Goal: Task Accomplishment & Management: Complete application form

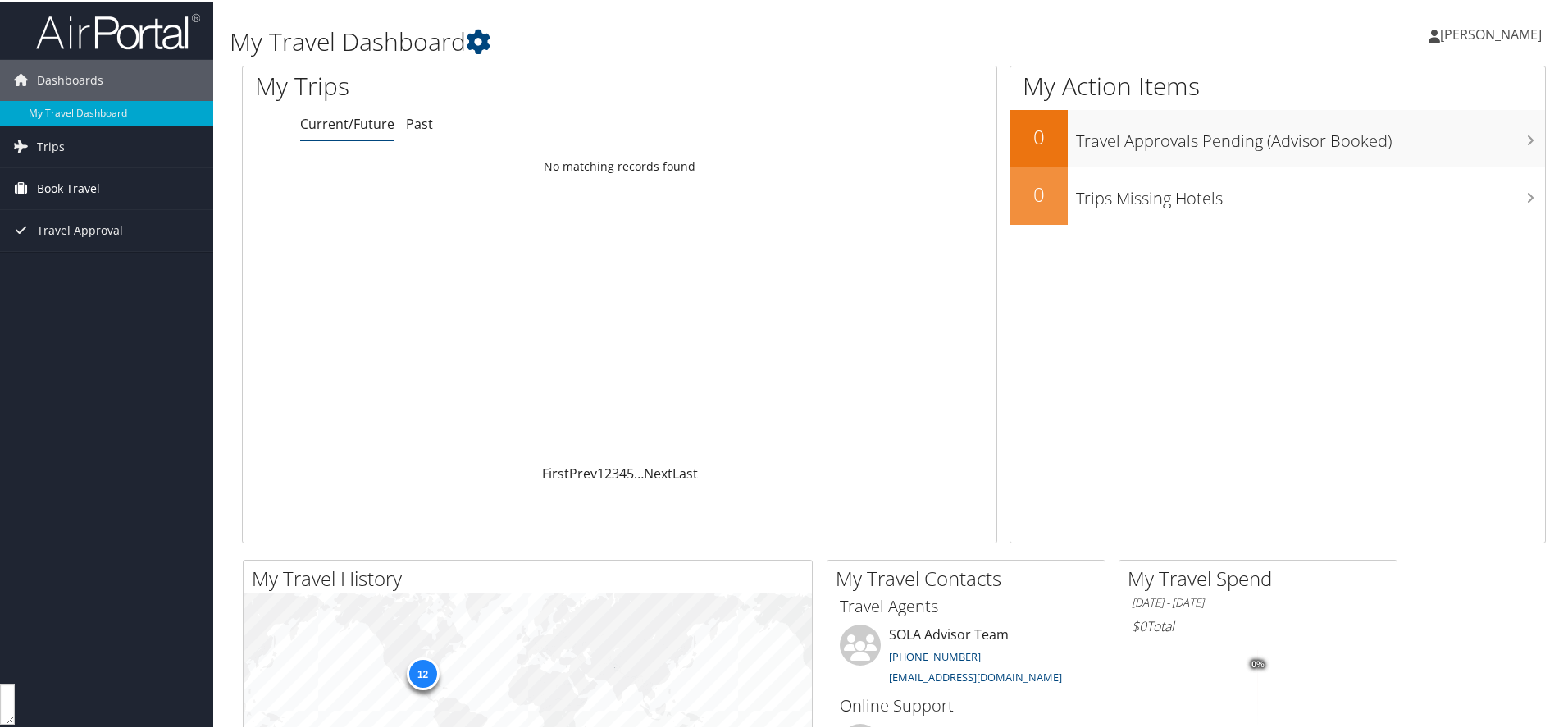
click at [43, 185] on span "Book Travel" at bounding box center [68, 187] width 63 height 41
click at [136, 215] on link "Approval Request (Beta)" at bounding box center [107, 220] width 214 height 25
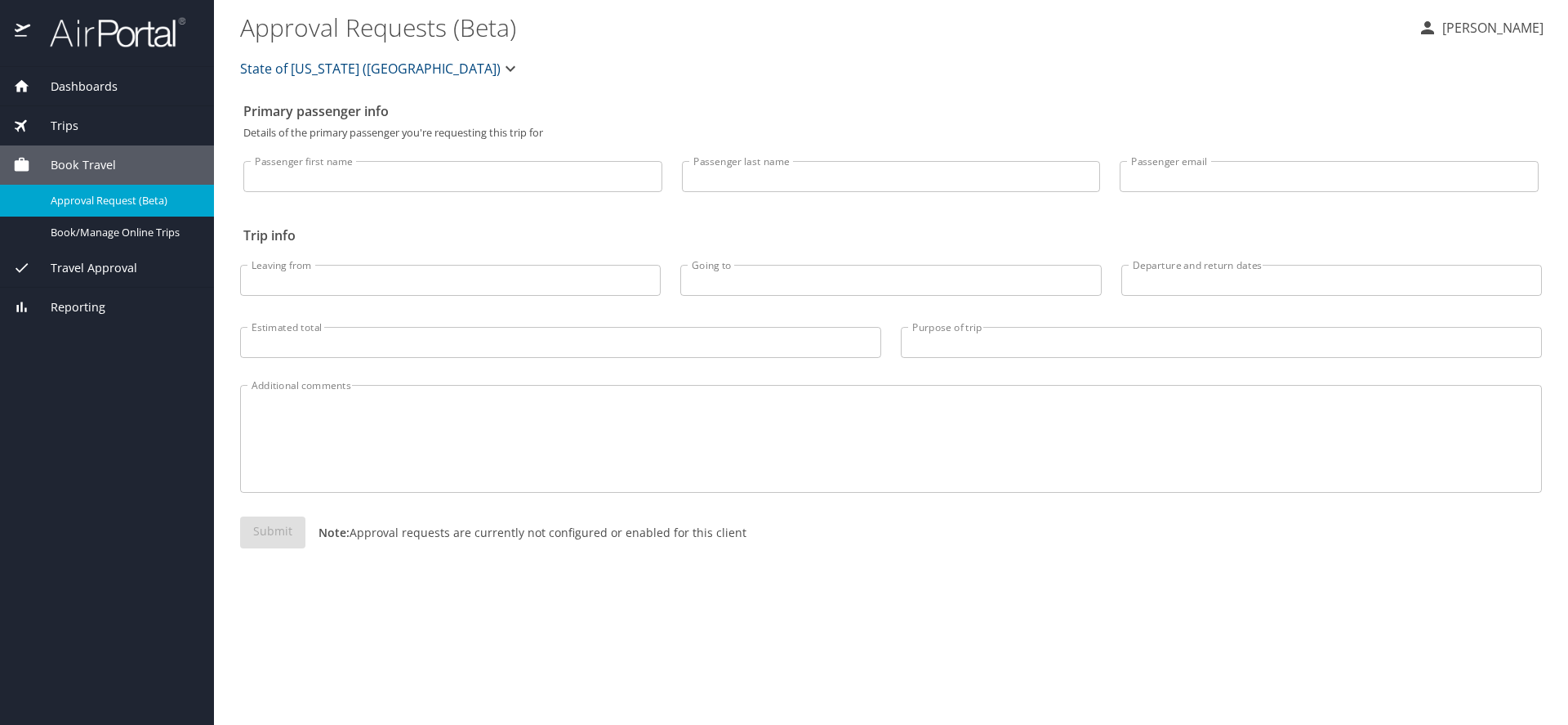
click at [448, 185] on input "Passenger first name" at bounding box center [453, 177] width 419 height 31
type input "Courtney"
type input "Martin"
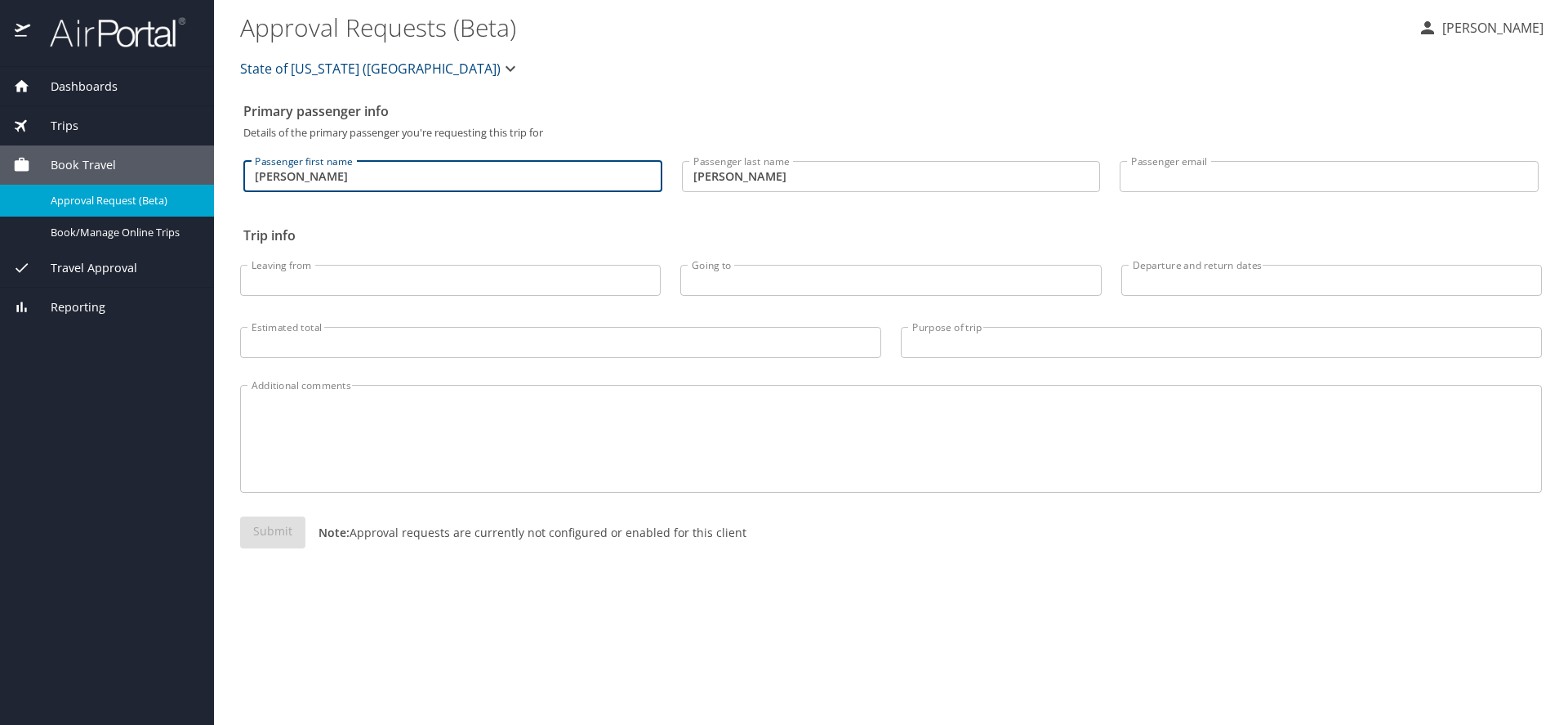
type input "cmar24@lsuhsc.edu"
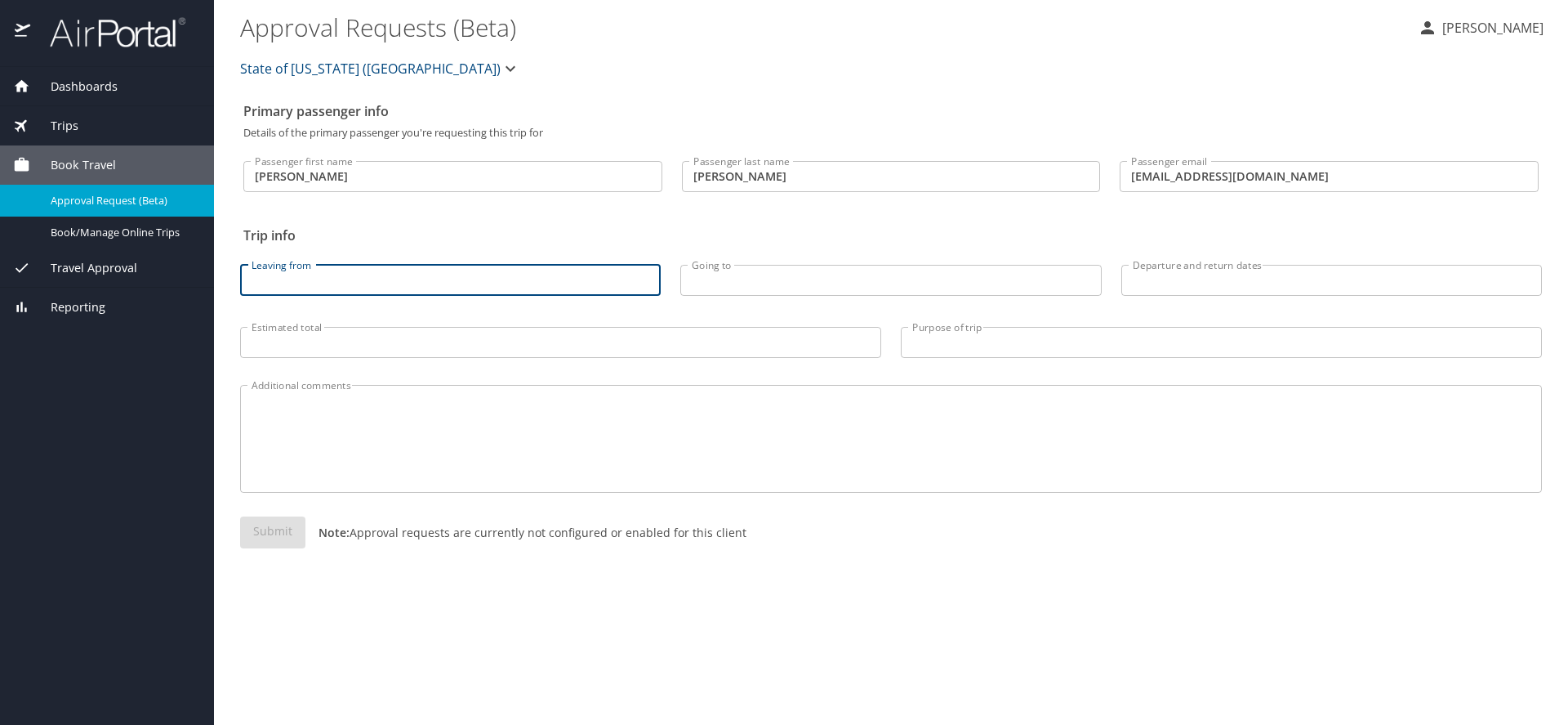
click at [394, 283] on input "Leaving from" at bounding box center [450, 281] width 420 height 31
type input "MSY"
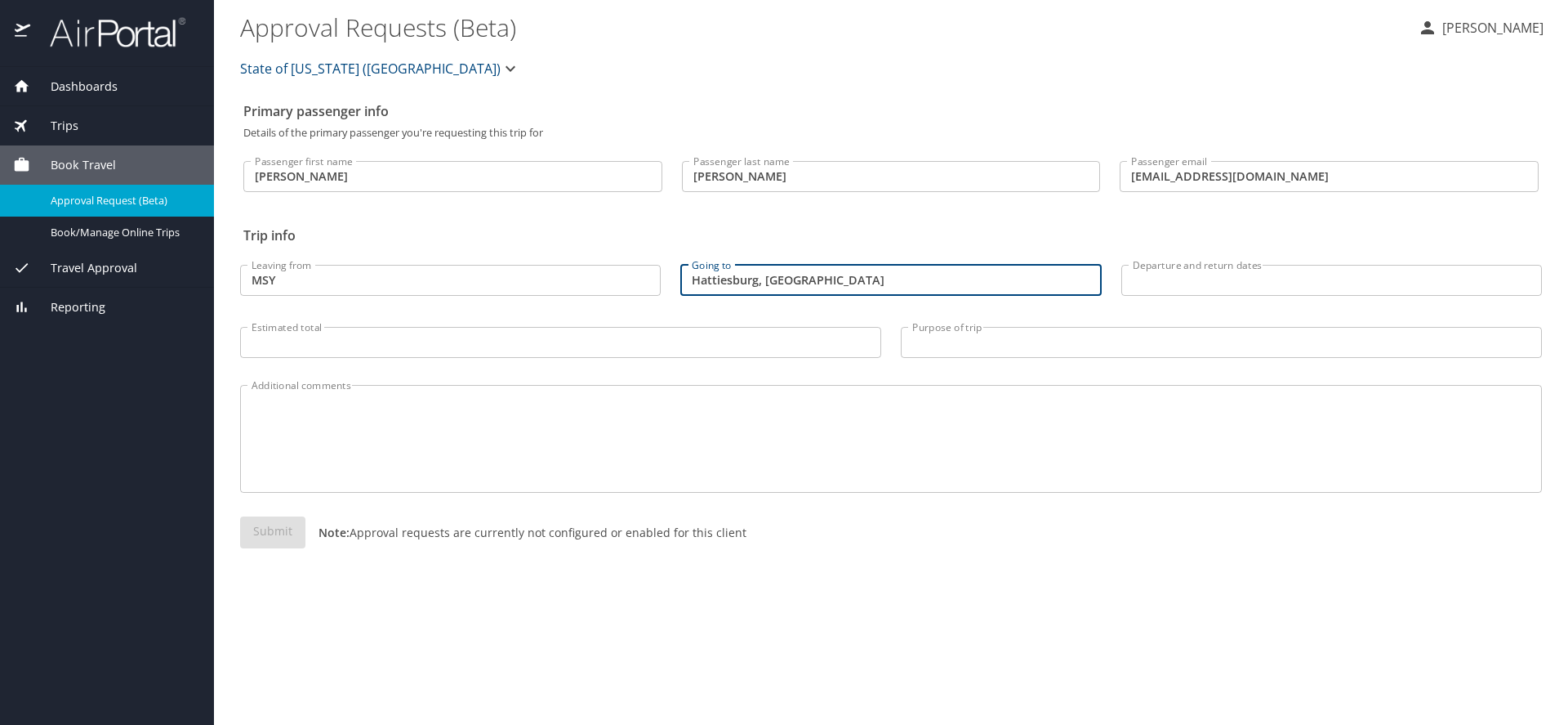
type input "Hattiesburg, MS"
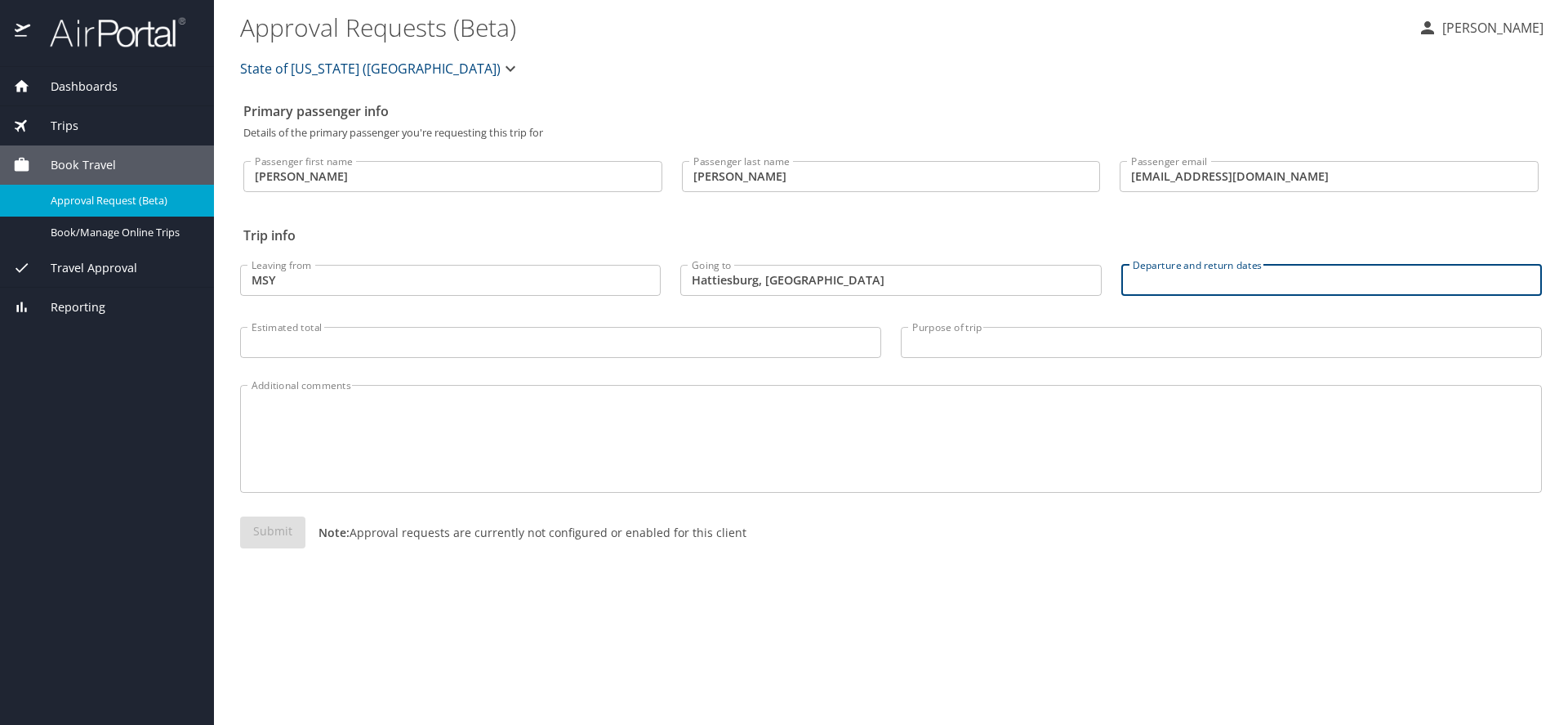
click at [1212, 288] on input "Departure and return dates" at bounding box center [1331, 281] width 420 height 31
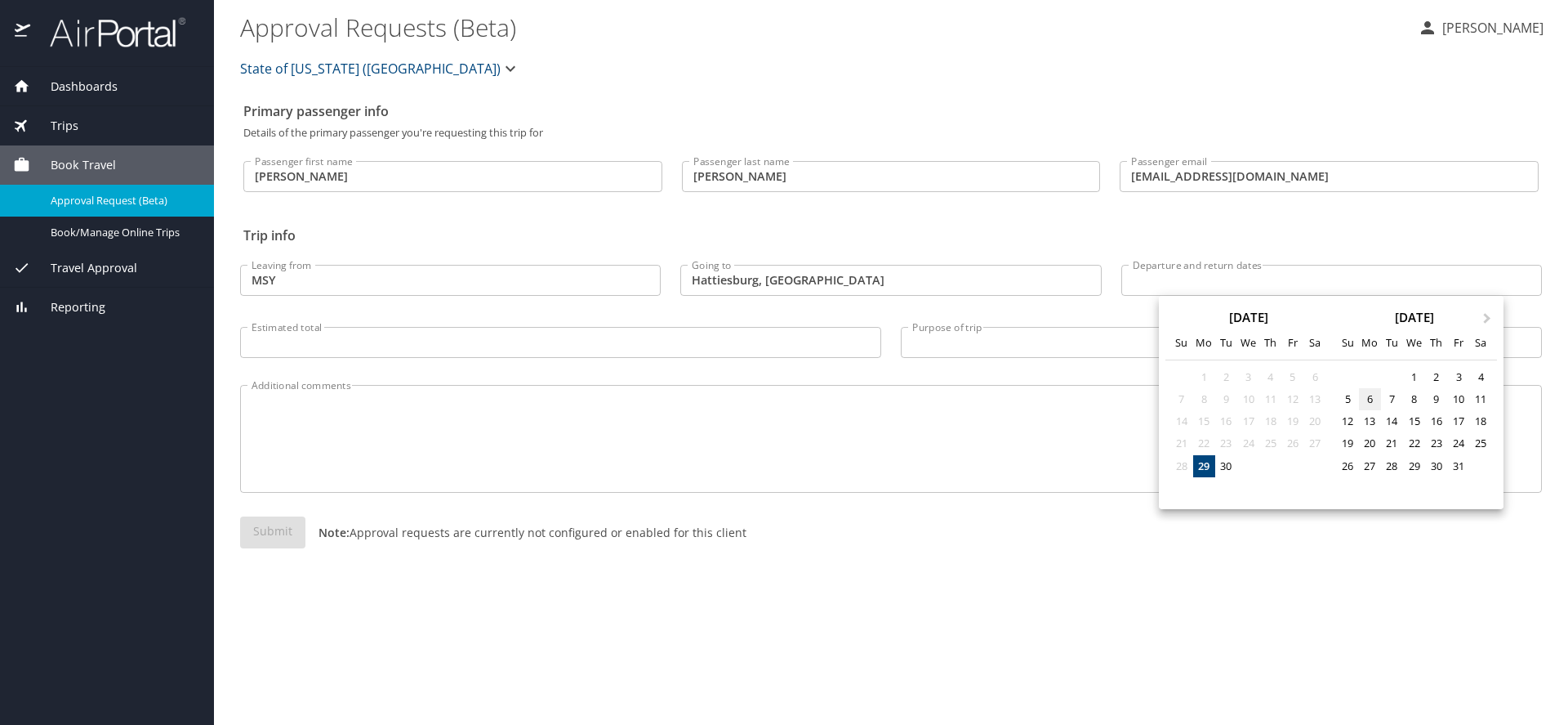
click at [1370, 399] on div "6" at bounding box center [1370, 399] width 22 height 22
click at [1393, 399] on div "7" at bounding box center [1392, 399] width 22 height 22
type input "10/06/2025 🠦 10/07/2025"
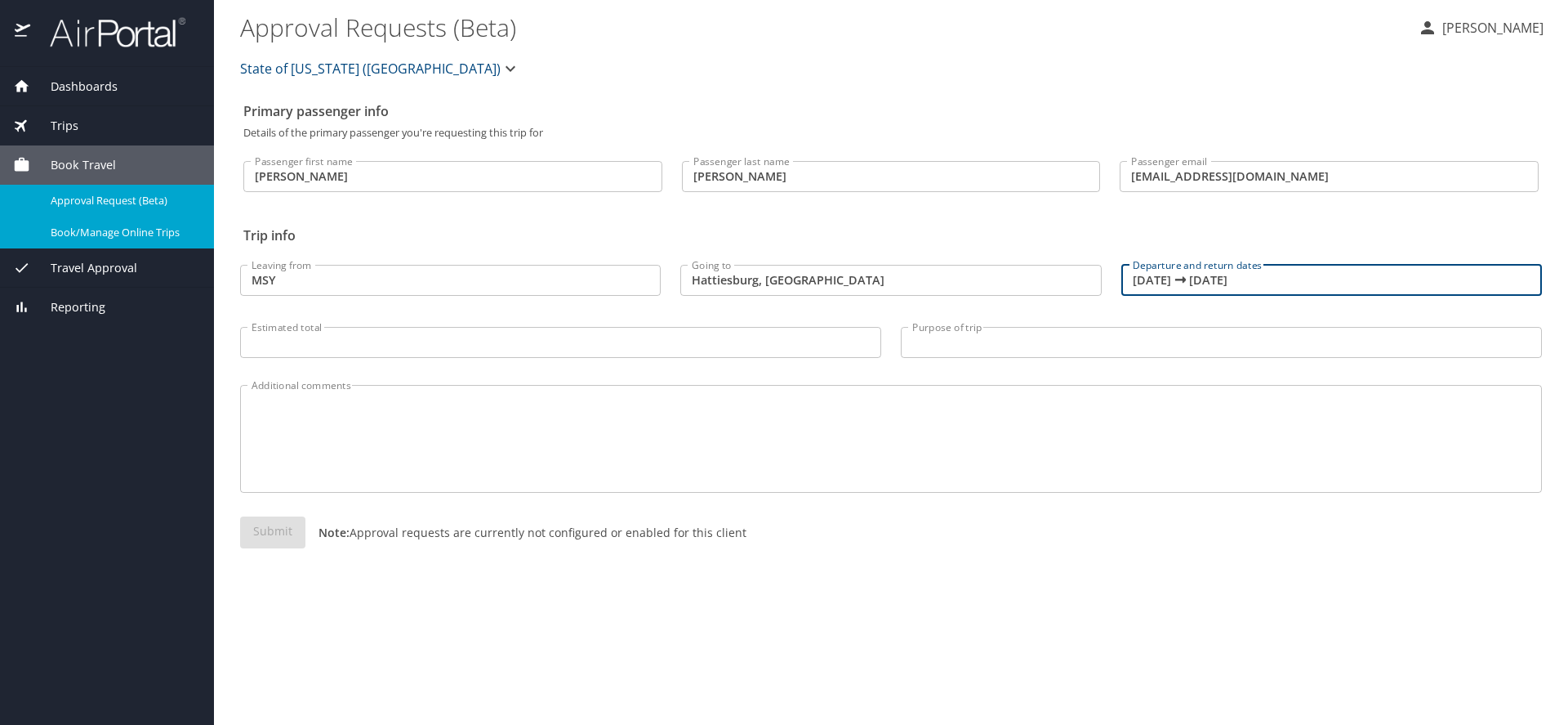
click at [94, 234] on span "Book/Manage Online Trips" at bounding box center [123, 233] width 144 height 15
